Goal: Check status

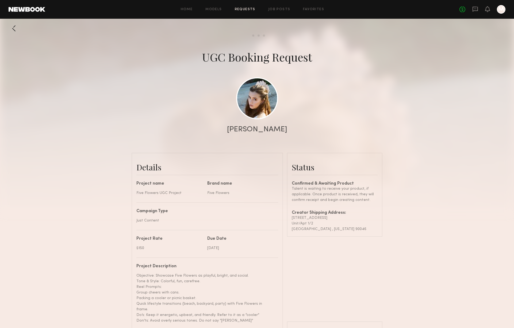
scroll to position [316, 0]
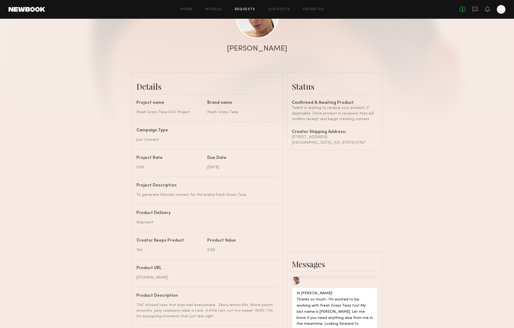
scroll to position [75, 0]
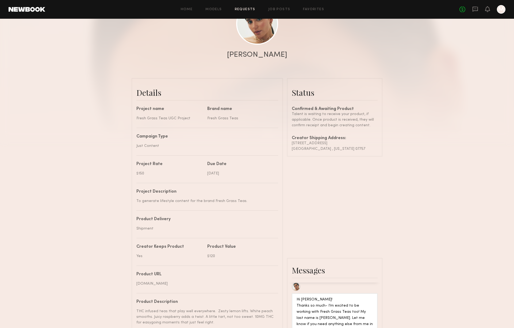
click at [306, 296] on div "Hi Alex! Thanks so much- I’m excited to be working with Fresh Grass Teas too! M…" at bounding box center [334, 317] width 76 height 43
copy div "Fernandes"
drag, startPoint x: 320, startPoint y: 142, endPoint x: 291, endPoint y: 142, distance: 28.9
click at [291, 142] on common-border "Status Confirmed & Awaiting Product Talent is waiting to receive your product, …" at bounding box center [334, 117] width 95 height 78
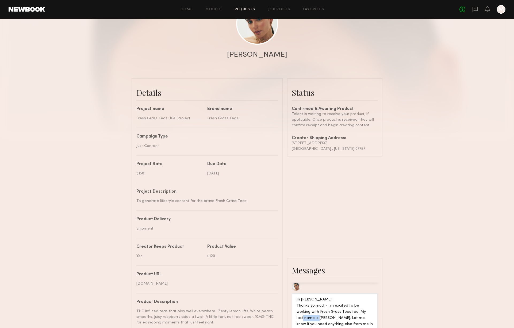
copy div "42 Riverside Ave"
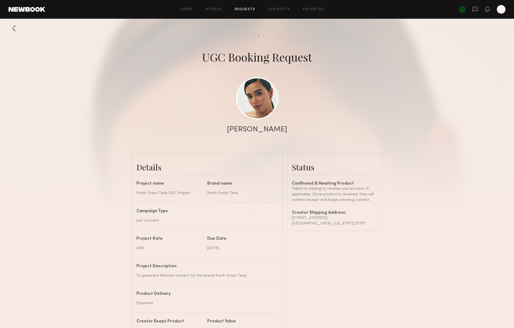
scroll to position [0, 0]
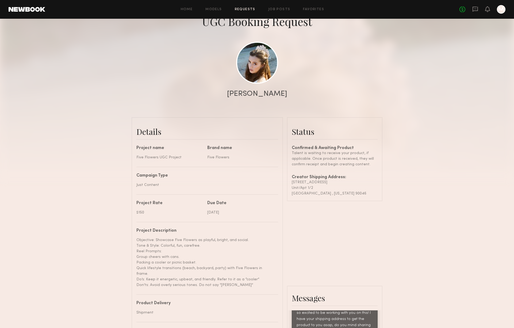
scroll to position [38, 0]
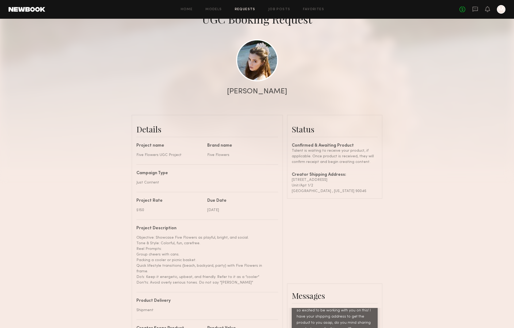
drag, startPoint x: 338, startPoint y: 278, endPoint x: 324, endPoint y: 279, distance: 13.9
copy div "Issartel"
drag, startPoint x: 325, startPoint y: 179, endPoint x: 292, endPoint y: 179, distance: 33.4
click at [292, 179] on div "[STREET_ADDRESS]" at bounding box center [335, 180] width 86 height 6
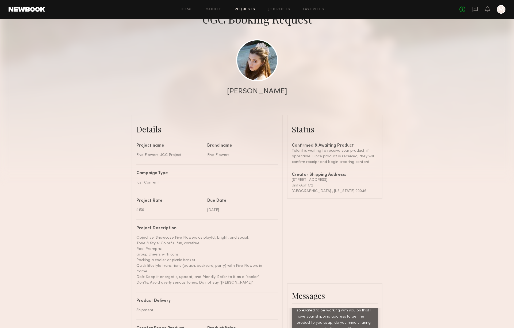
copy div "[STREET_ADDRESS]"
drag, startPoint x: 316, startPoint y: 185, endPoint x: 291, endPoint y: 184, distance: 25.1
click at [291, 184] on common-border "Status Confirmed & Awaiting Product Talent is waiting to receive your product, …" at bounding box center [334, 157] width 95 height 84
copy div "Unit/Apt 1/2"
